Goal: Navigation & Orientation: Find specific page/section

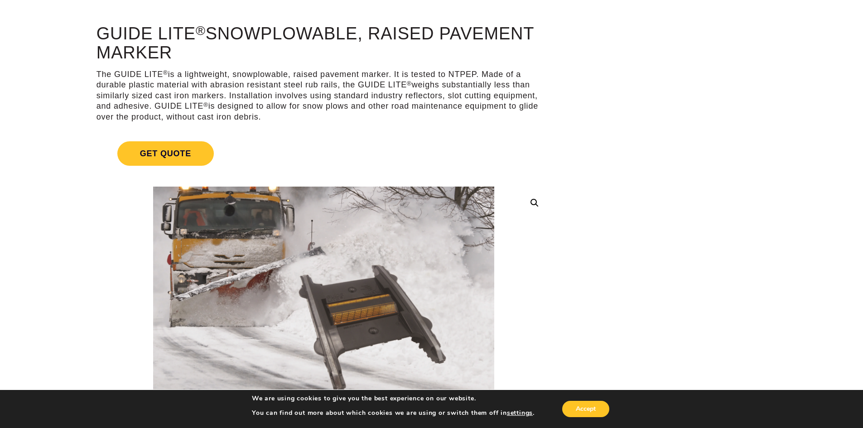
scroll to position [45, 0]
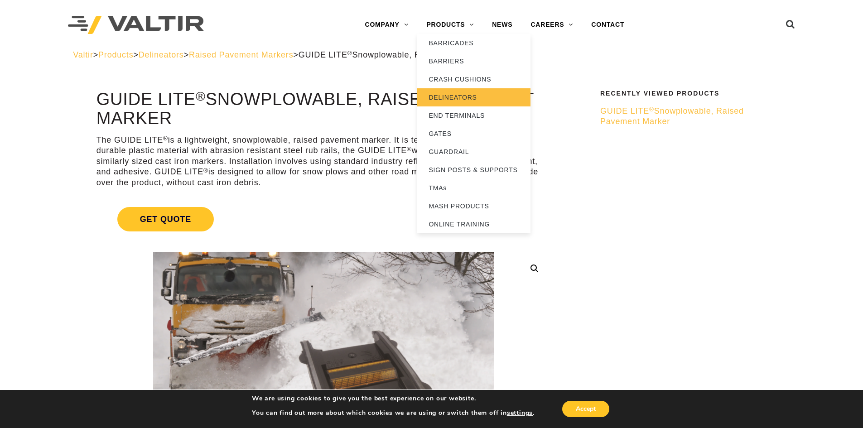
click at [448, 95] on link "DELINEATORS" at bounding box center [473, 97] width 113 height 18
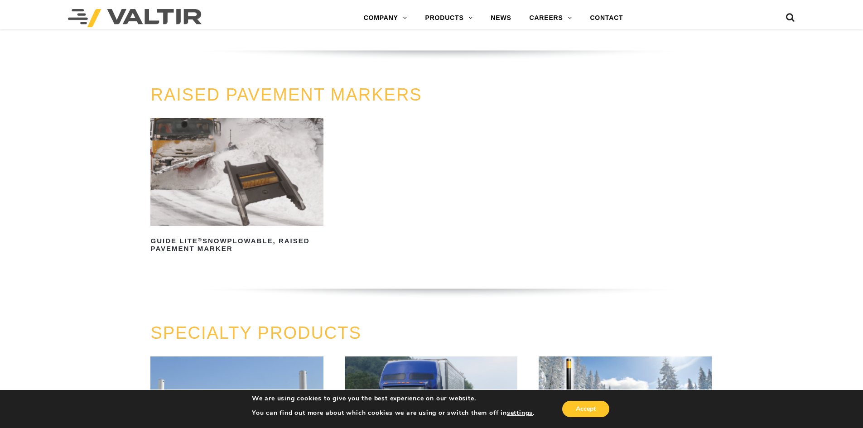
scroll to position [498, 0]
